Goal: Task Accomplishment & Management: Use online tool/utility

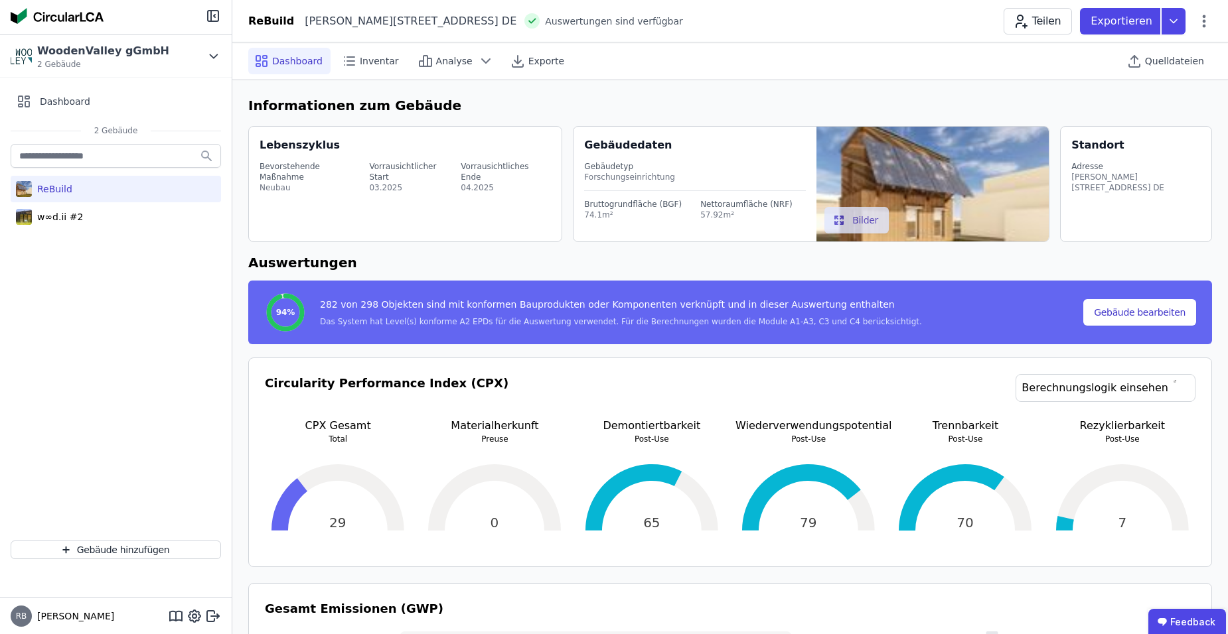
select select "*"
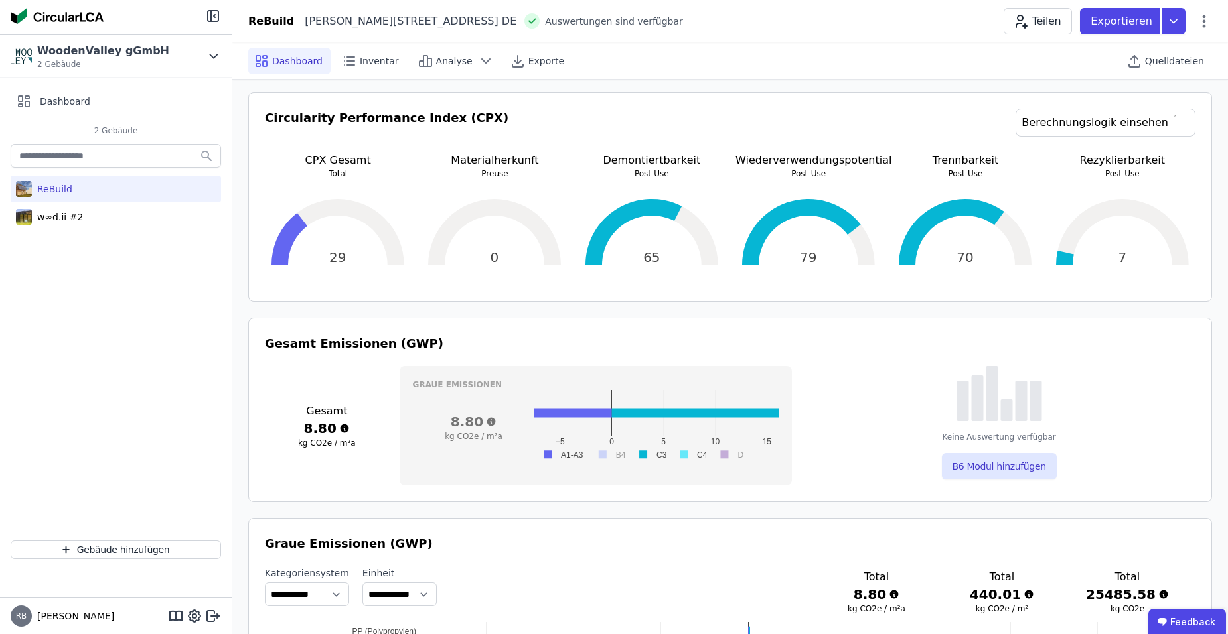
scroll to position [133, 0]
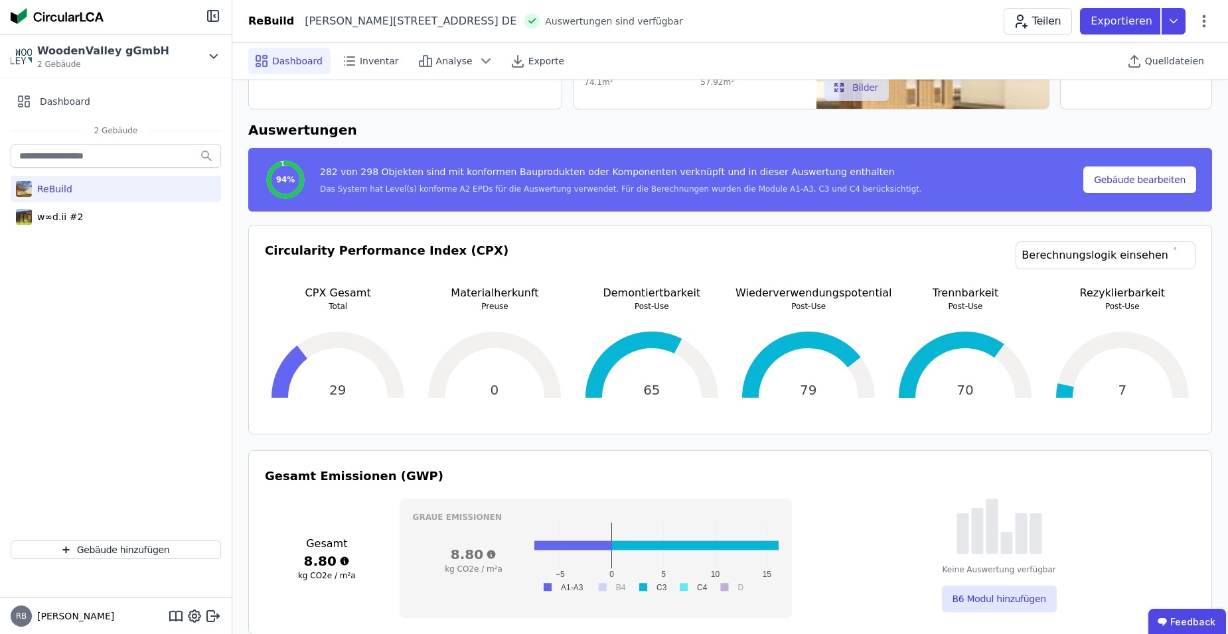
click at [46, 186] on div "ReBuild" at bounding box center [52, 189] width 40 height 13
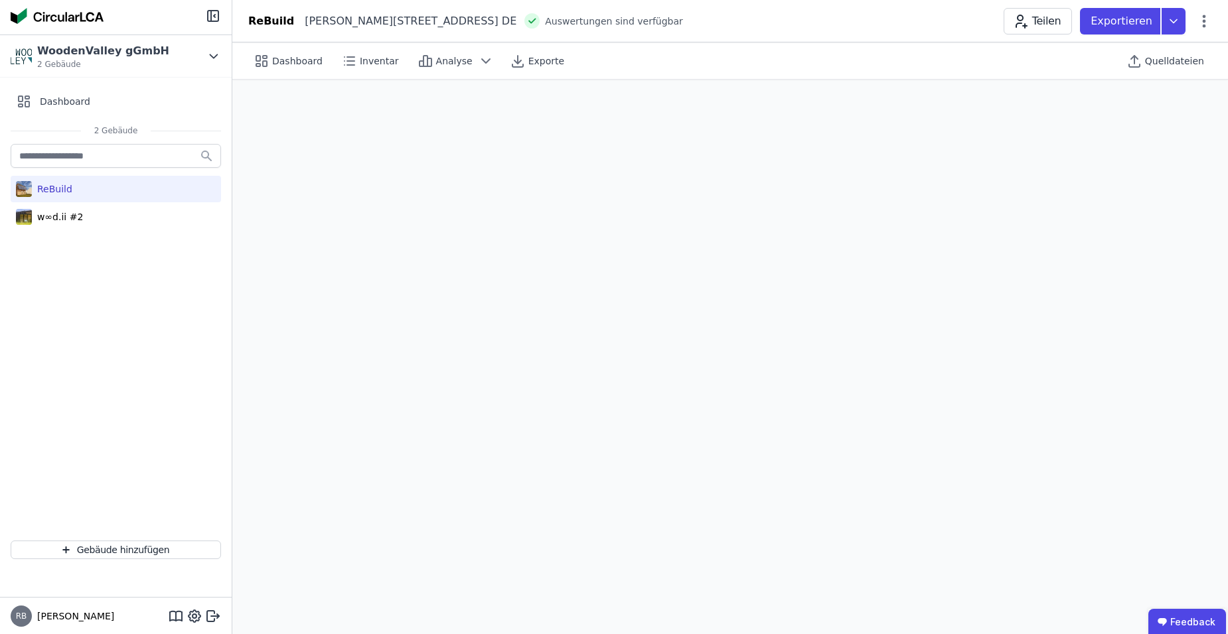
select select "*"
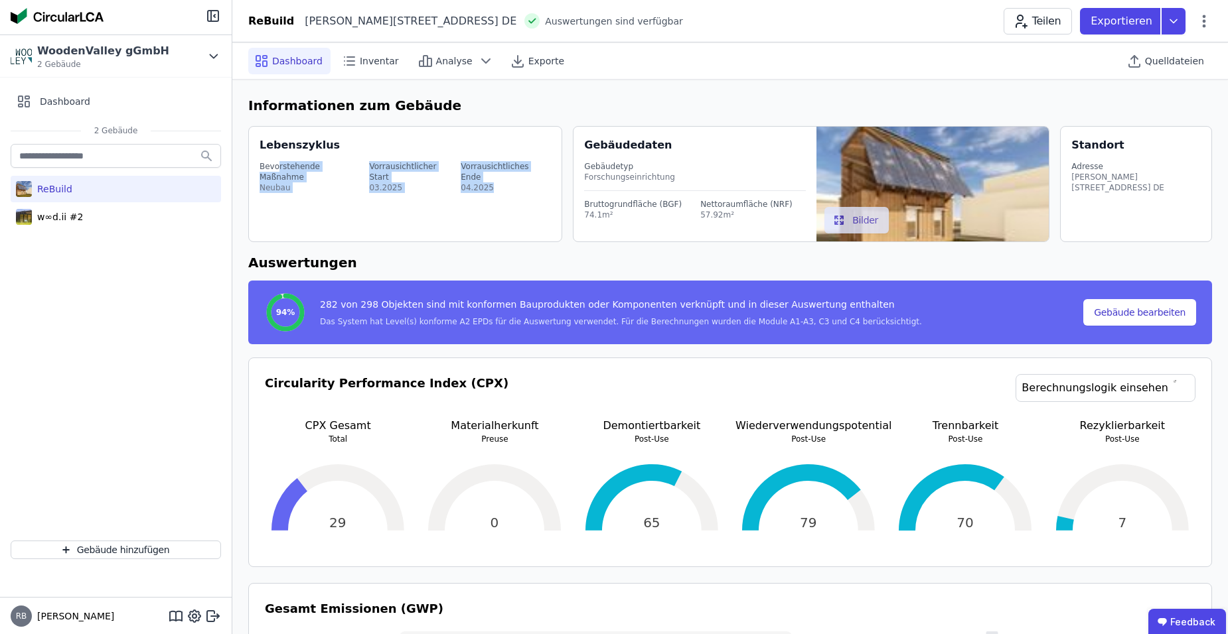
drag, startPoint x: 276, startPoint y: 167, endPoint x: 511, endPoint y: 175, distance: 235.1
click at [511, 175] on div "Bevorstehende Maßnahme Neubau Vorrausichtlicher Start 03.2025 Vorrausichtliches…" at bounding box center [406, 177] width 294 height 48
drag, startPoint x: 511, startPoint y: 175, endPoint x: 644, endPoint y: 97, distance: 154.7
click at [644, 97] on h6 "Informationen zum Gebäude" at bounding box center [730, 106] width 964 height 20
click at [360, 60] on span "Inventar" at bounding box center [379, 60] width 39 height 13
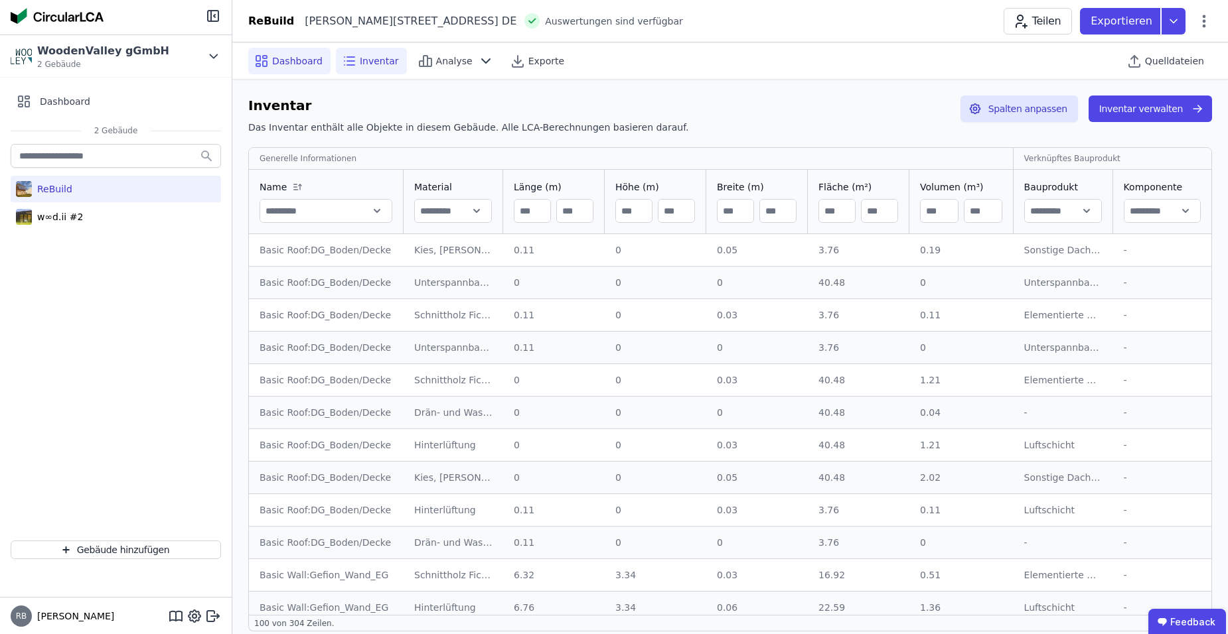
click at [298, 64] on span "Dashboard" at bounding box center [297, 60] width 50 height 13
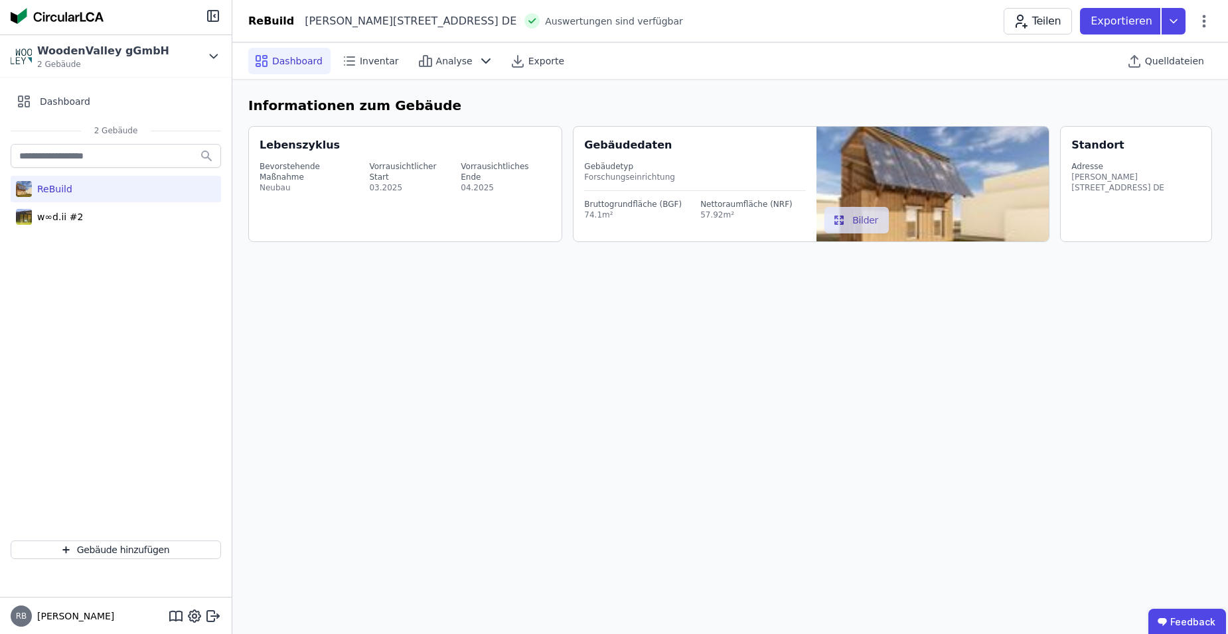
select select "*"
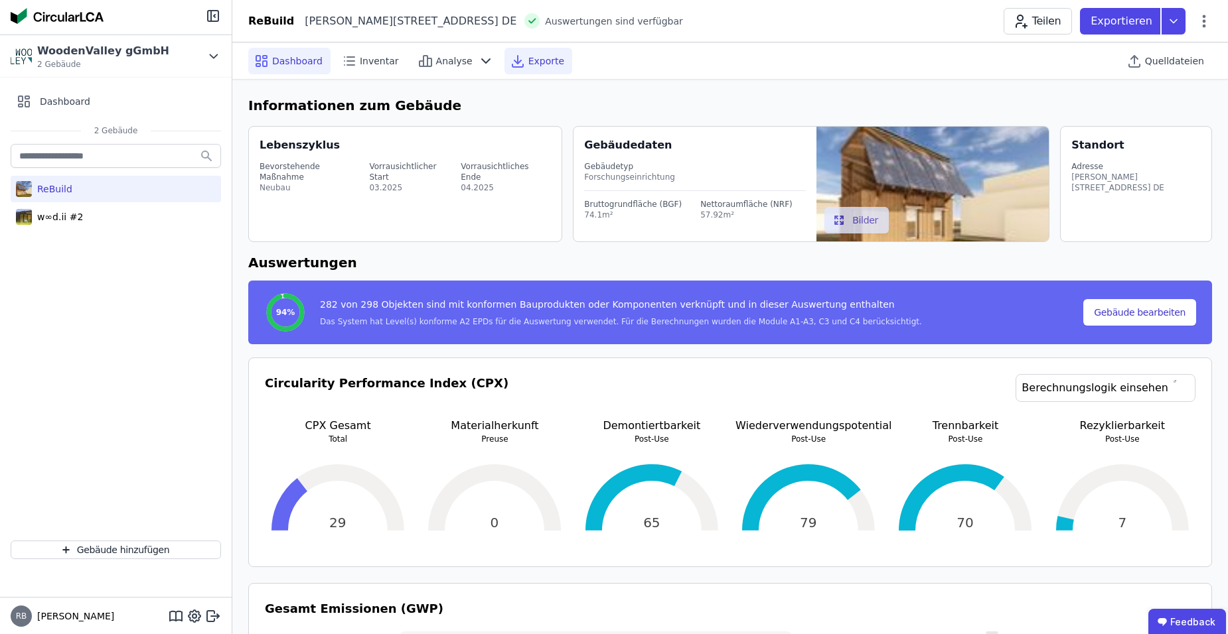
click at [532, 62] on span "Exporte" at bounding box center [546, 60] width 36 height 13
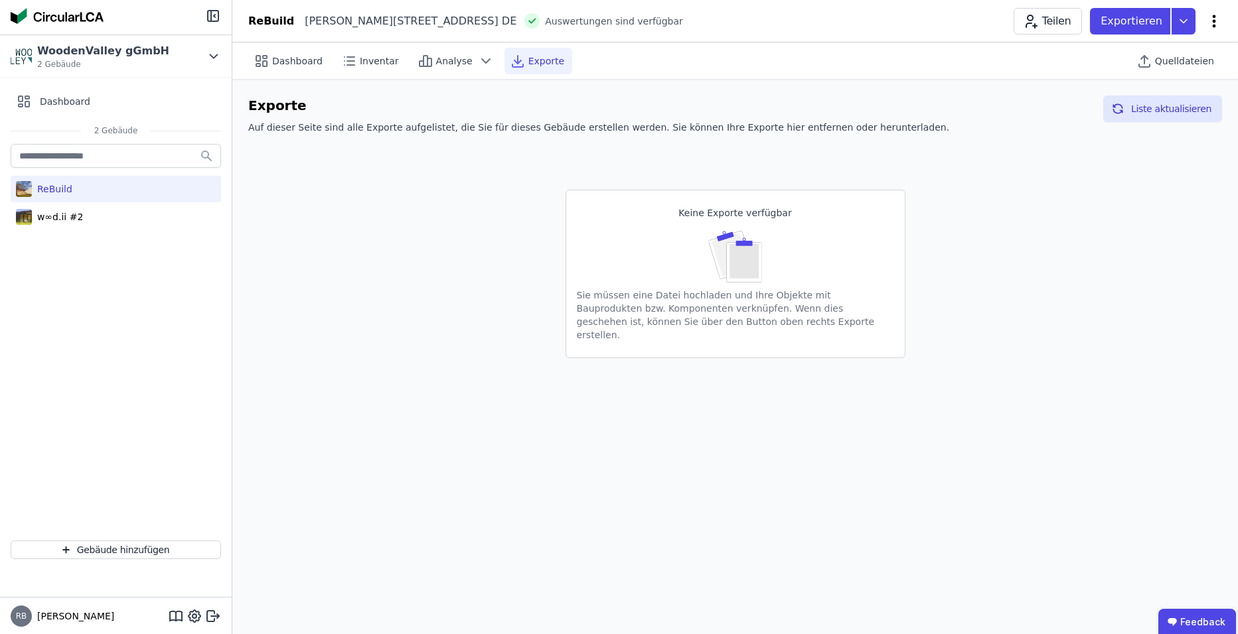
click at [1216, 25] on icon at bounding box center [1214, 21] width 16 height 16
click at [1143, 59] on div "Gebäude bearbeiten" at bounding box center [1157, 52] width 128 height 24
select select "**********"
select select "*"
select select "**********"
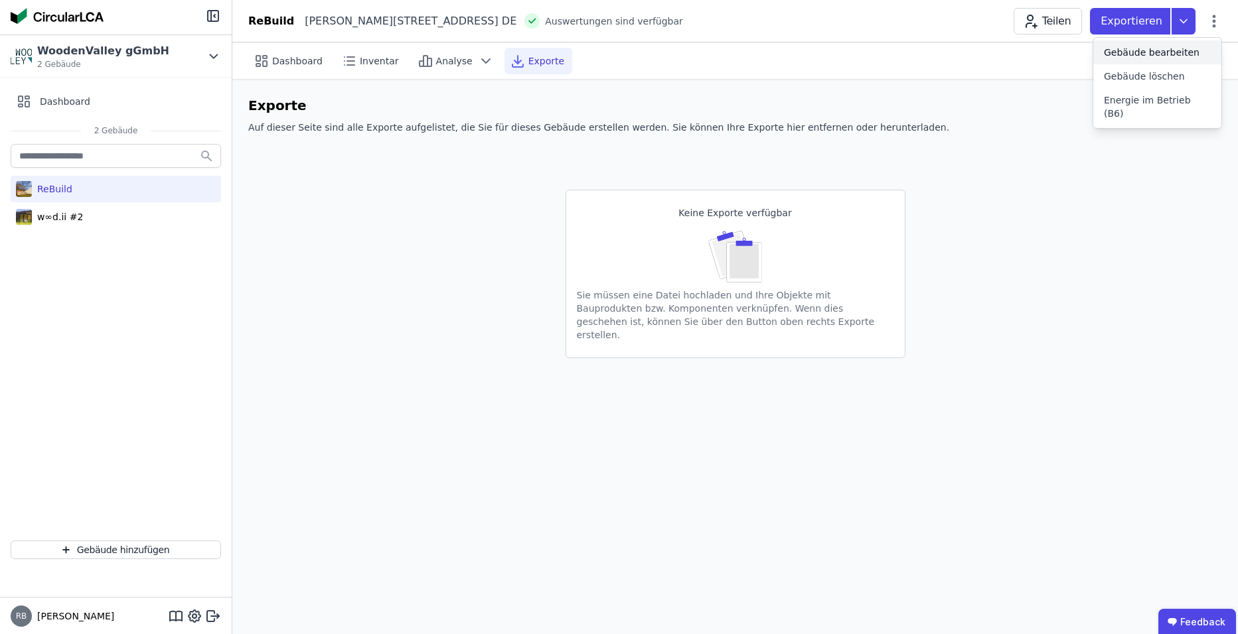
select select "**********"
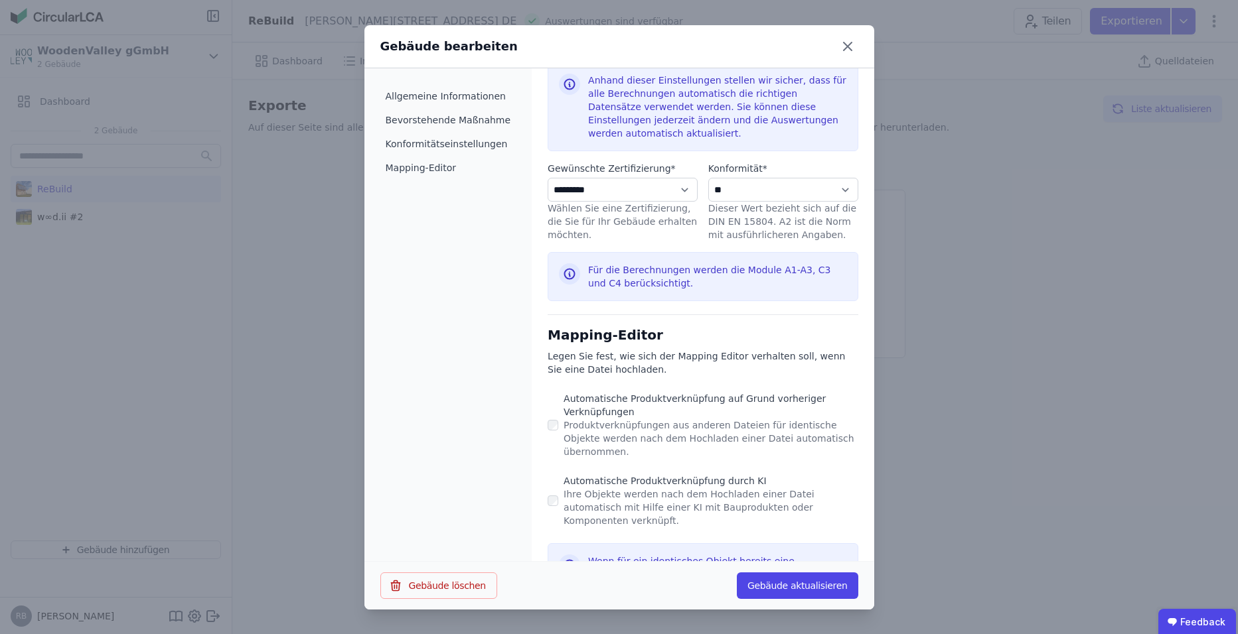
scroll to position [704, 0]
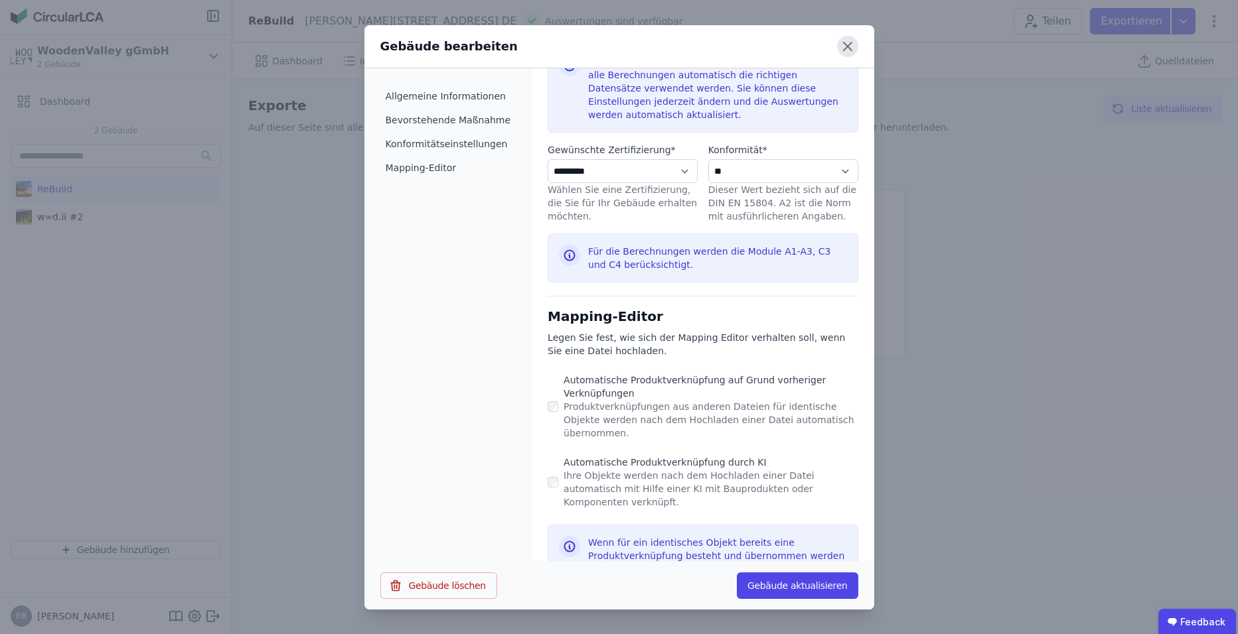
click at [851, 38] on icon at bounding box center [847, 46] width 21 height 21
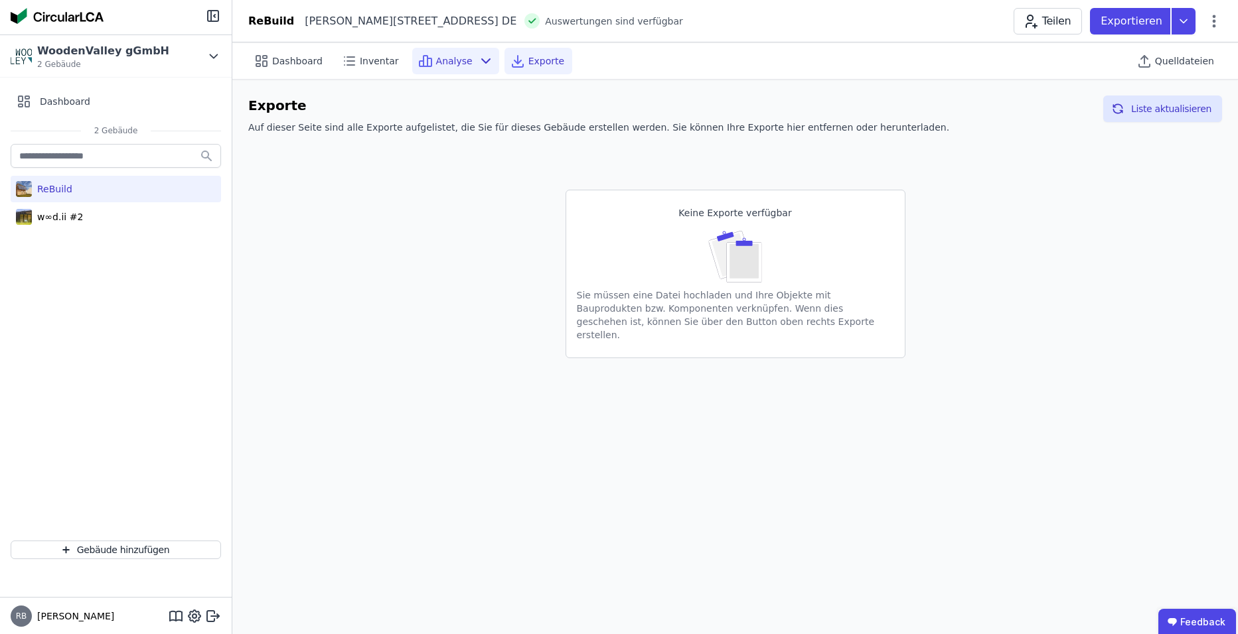
click at [478, 62] on icon at bounding box center [486, 61] width 16 height 16
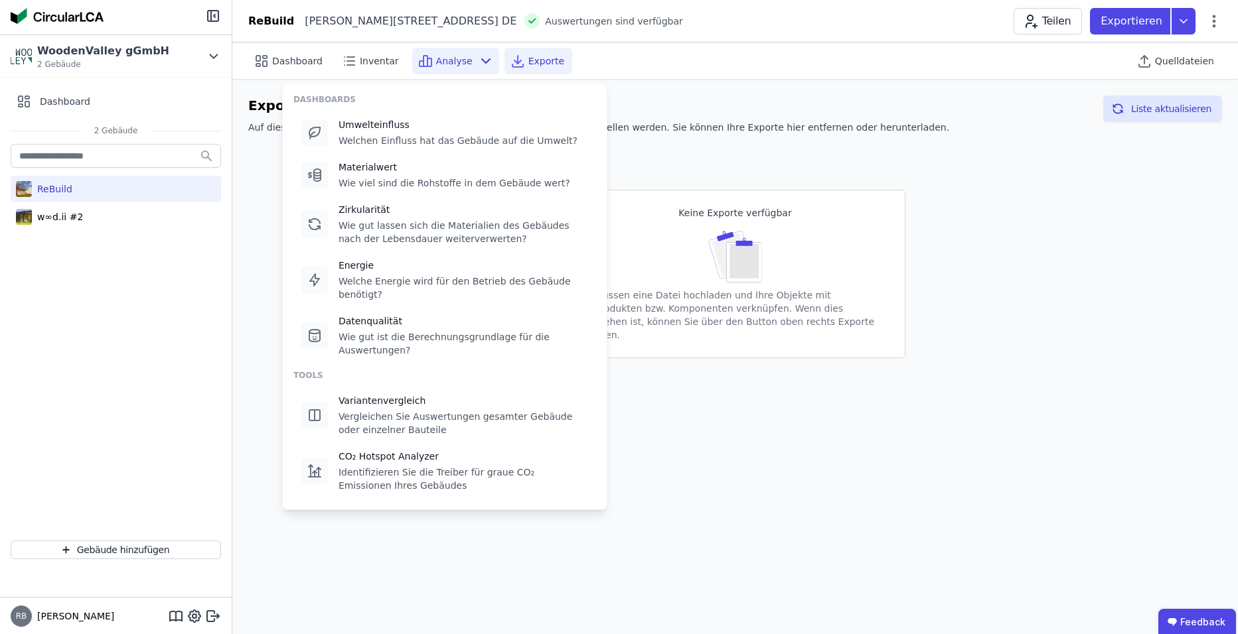
click at [478, 62] on icon at bounding box center [486, 61] width 16 height 16
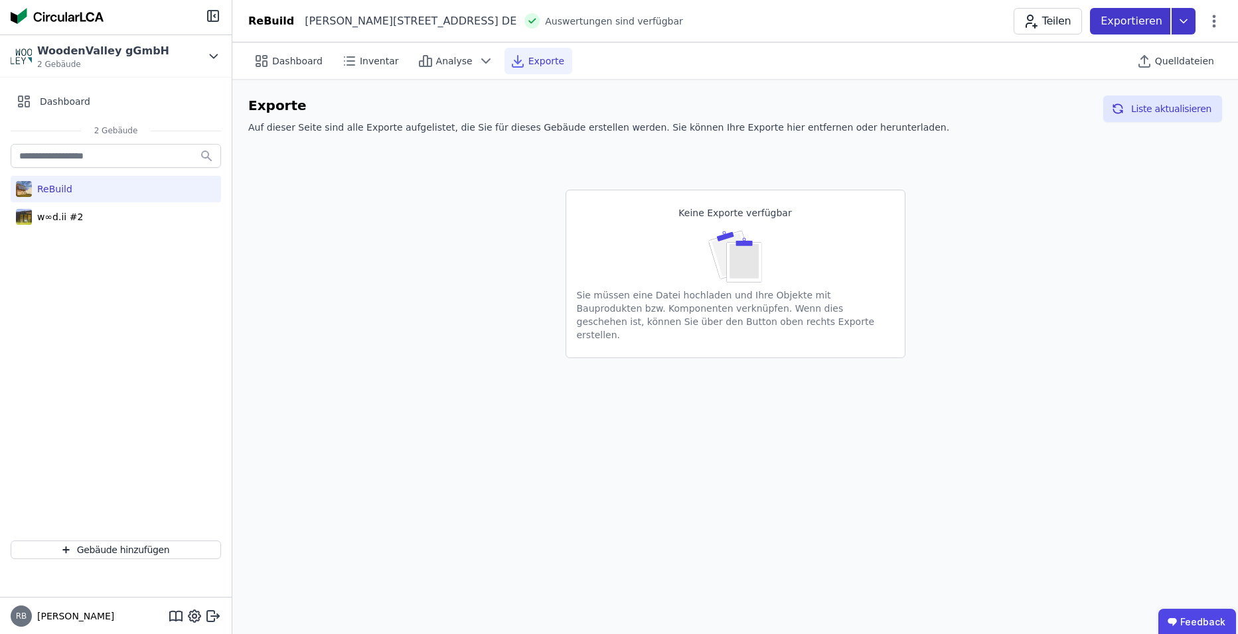
click at [1179, 24] on icon at bounding box center [1183, 21] width 24 height 27
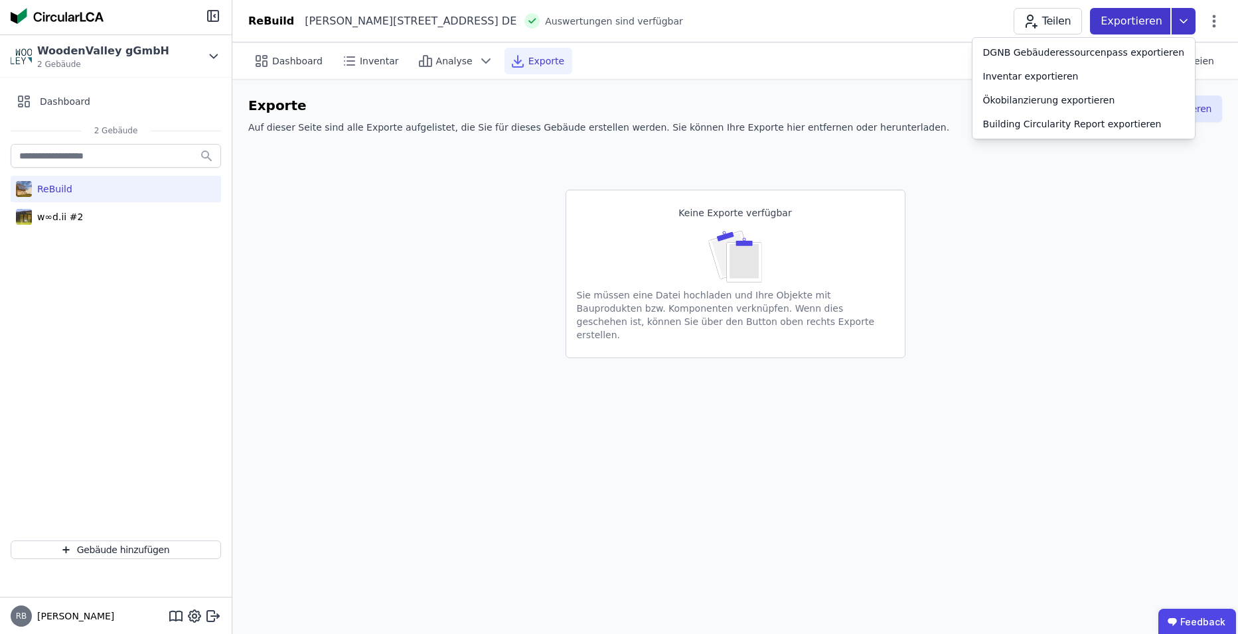
click at [1179, 24] on icon at bounding box center [1183, 21] width 24 height 27
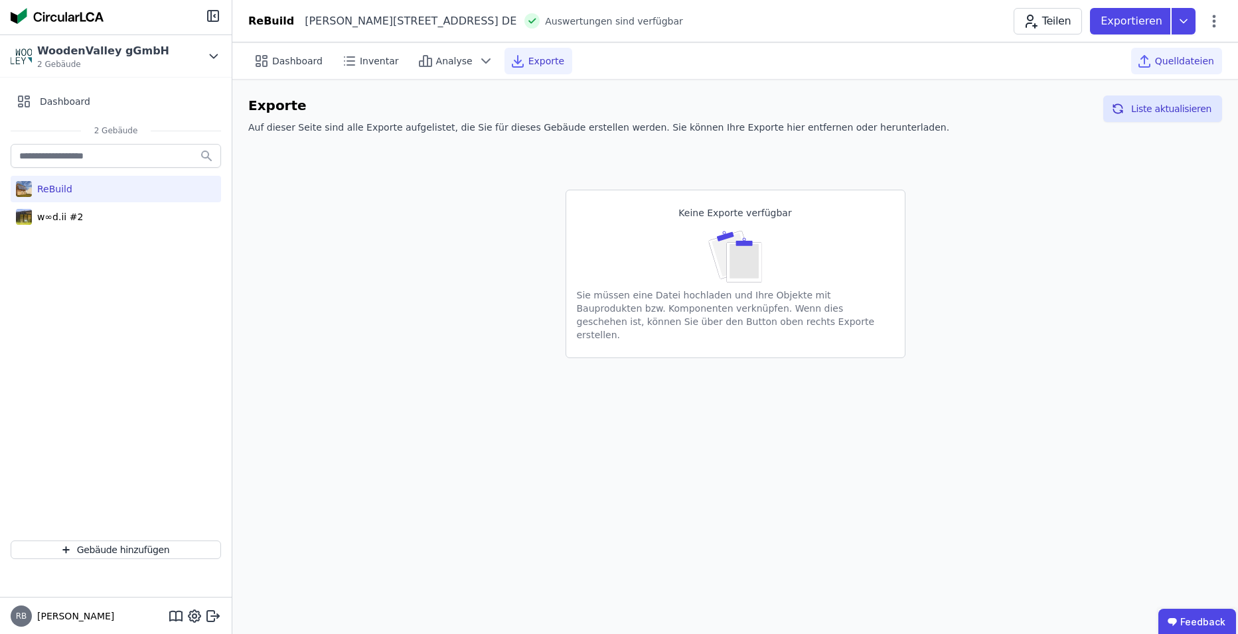
click at [1179, 64] on span "Quelldateien" at bounding box center [1184, 60] width 59 height 13
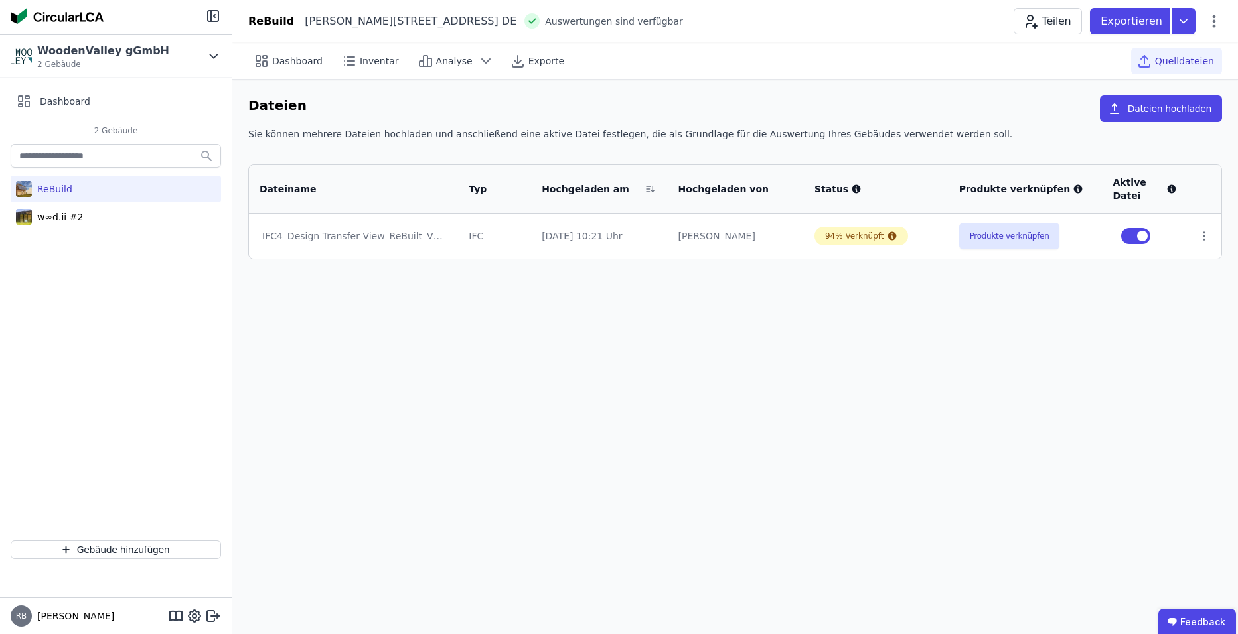
click at [1128, 238] on button "button" at bounding box center [1135, 236] width 29 height 16
click at [1184, 111] on button "Dateien hochladen" at bounding box center [1161, 109] width 122 height 27
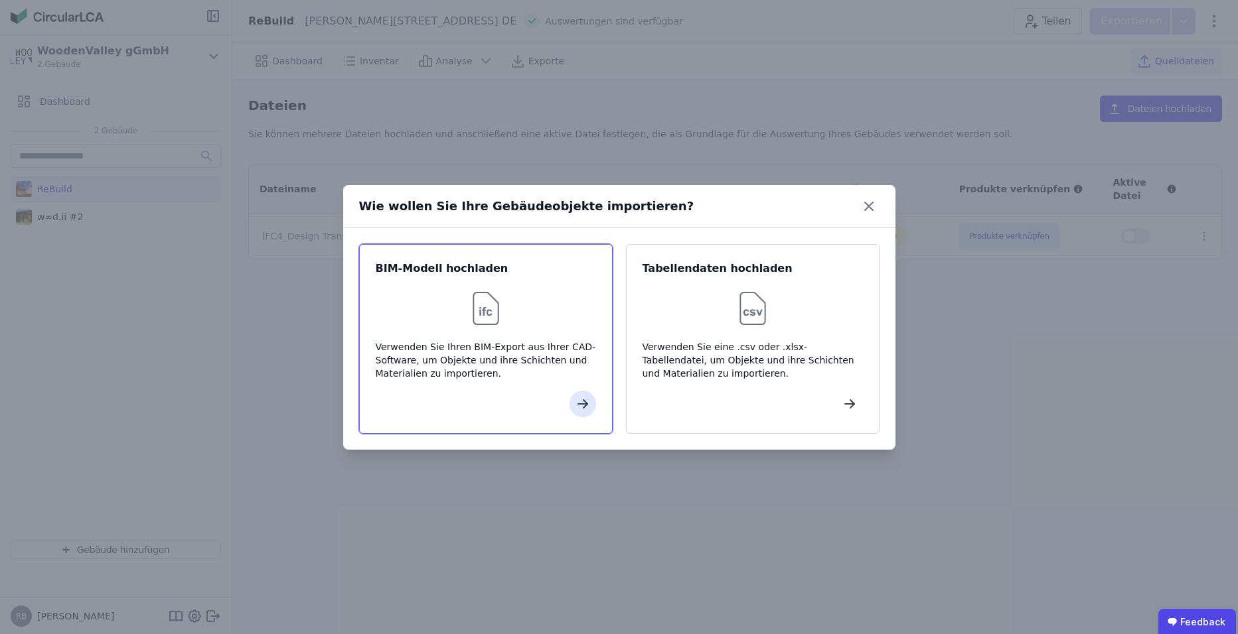
click at [473, 314] on img at bounding box center [486, 308] width 42 height 42
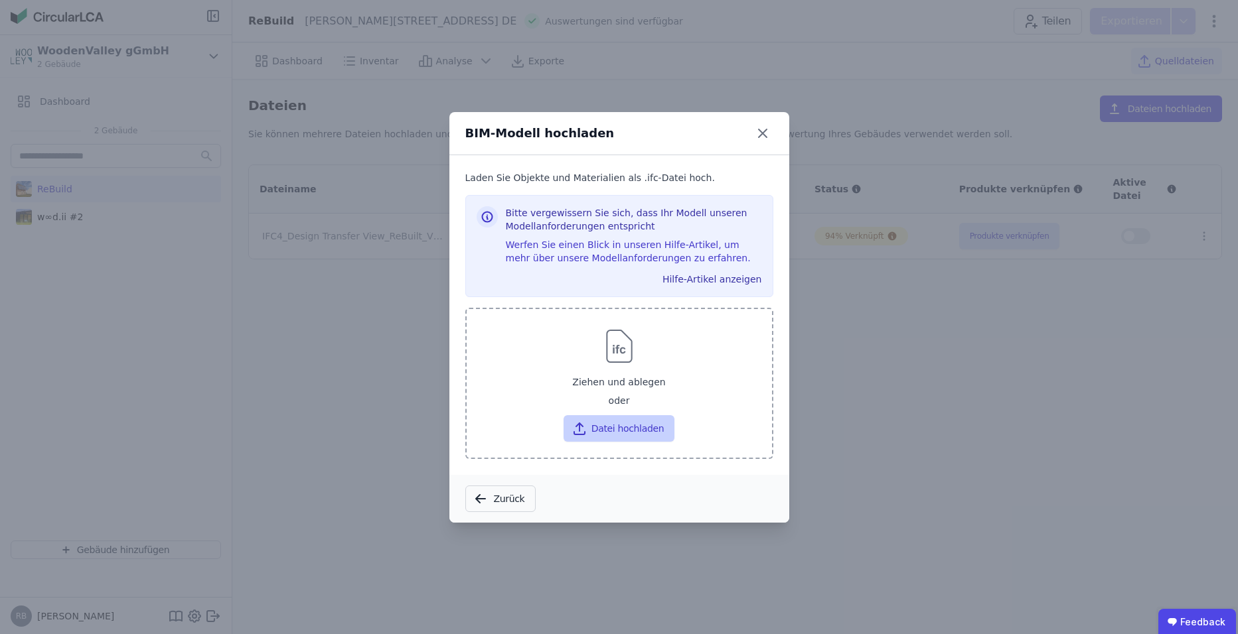
click at [591, 429] on button "Datei hochladen" at bounding box center [618, 428] width 111 height 27
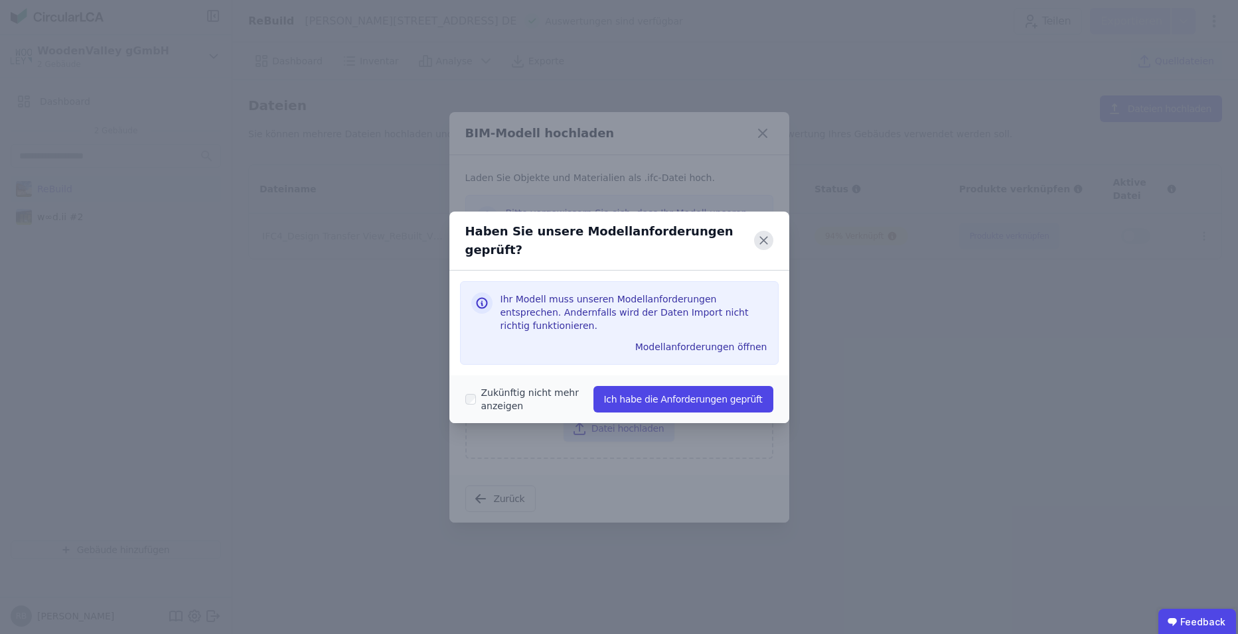
click at [758, 247] on icon at bounding box center [763, 240] width 19 height 19
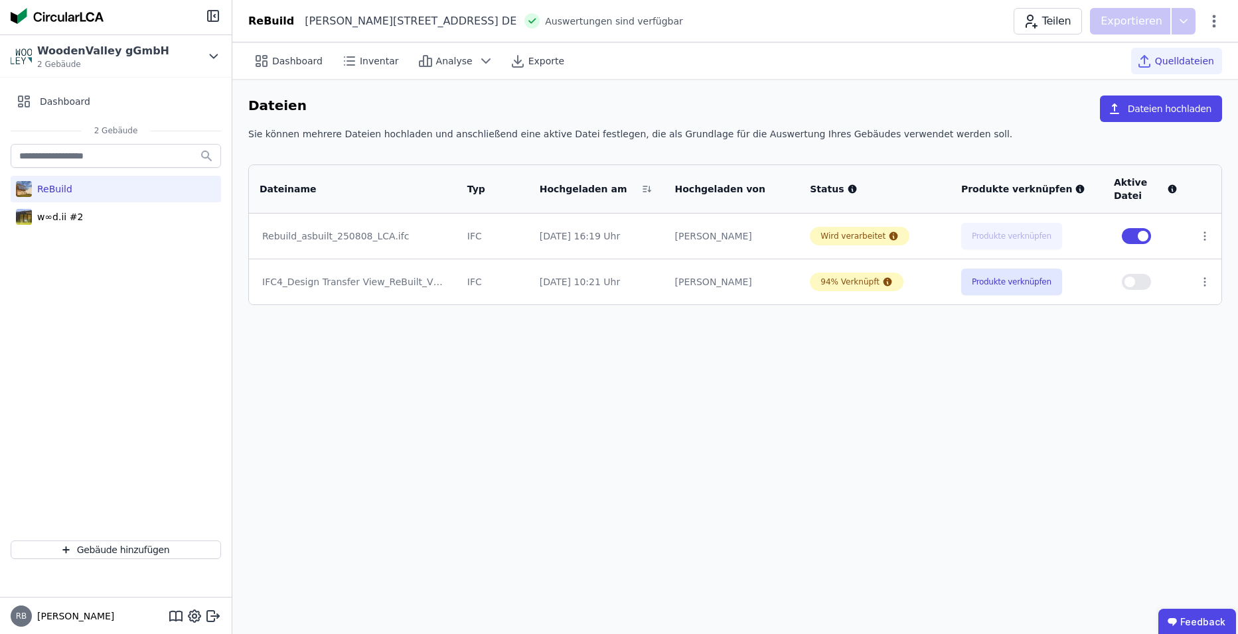
click at [358, 237] on div "Rebuild_asbuilt_250808_LCA.ifc" at bounding box center [352, 236] width 181 height 13
click at [362, 59] on span "Inventar" at bounding box center [379, 60] width 39 height 13
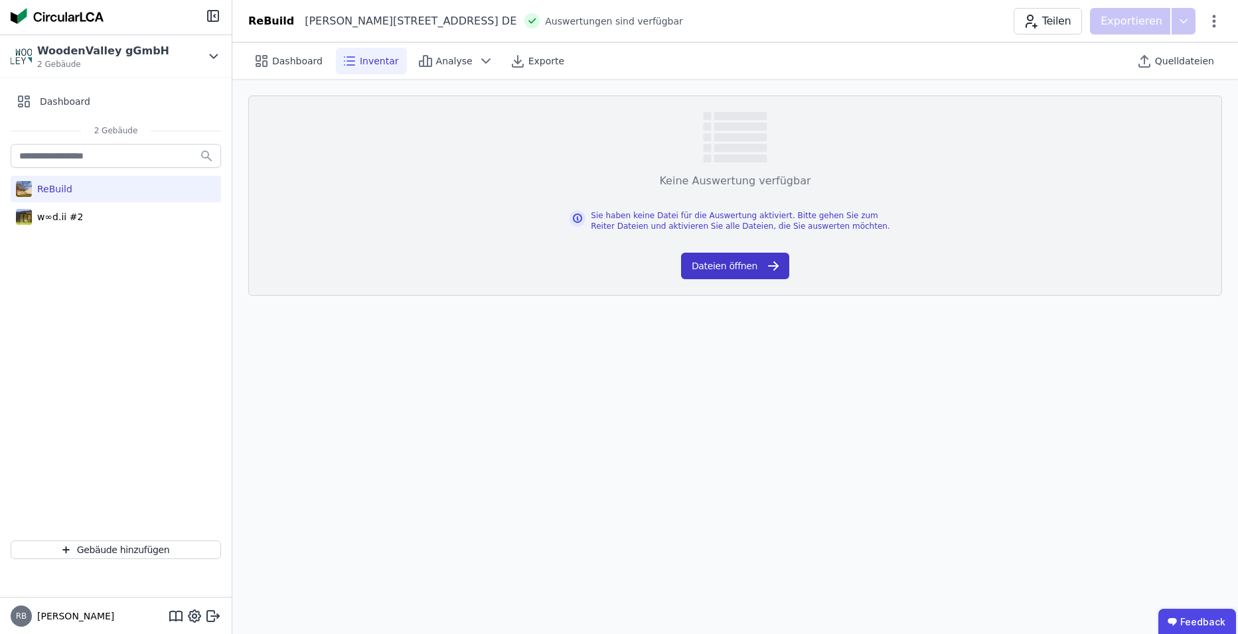
click at [751, 268] on button "Dateien öffnen" at bounding box center [735, 266] width 108 height 27
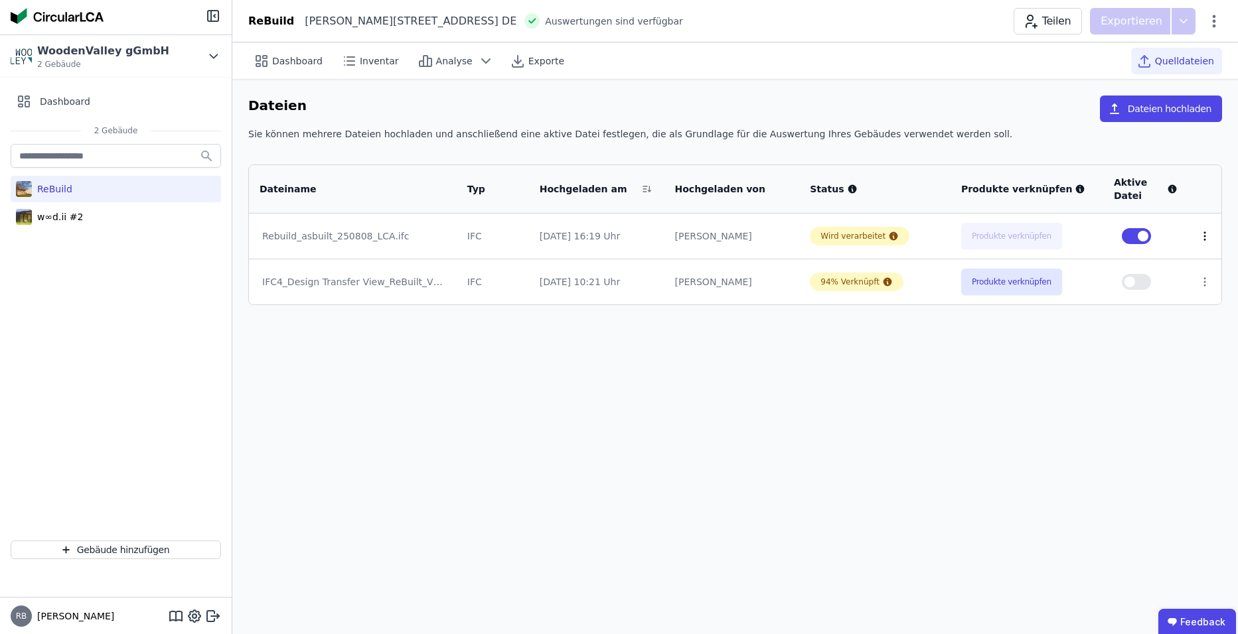
click at [1204, 236] on icon at bounding box center [1204, 236] width 1 height 8
click at [357, 250] on td "Rebuild_asbuilt_250808_LCA.ifc" at bounding box center [353, 236] width 208 height 45
